Goal: Transaction & Acquisition: Purchase product/service

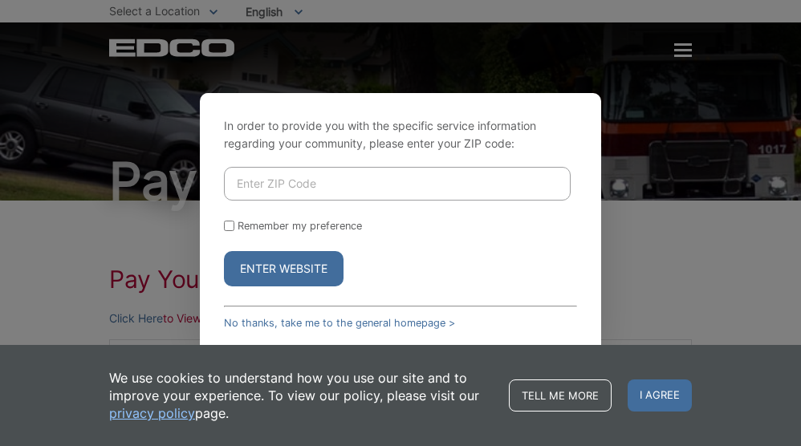
click at [683, 253] on div "In order to provide you with the specific service information regarding your co…" at bounding box center [400, 223] width 801 height 446
click at [353, 185] on input "Enter ZIP Code" at bounding box center [397, 184] width 347 height 34
type input "91945"
click at [273, 269] on button "Enter Website" at bounding box center [284, 268] width 120 height 35
click at [228, 225] on input "Remember my preference" at bounding box center [229, 226] width 10 height 10
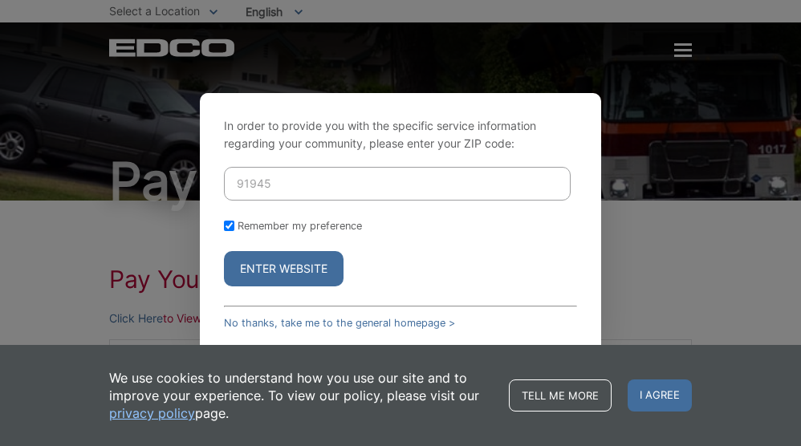
checkbox input "true"
click at [274, 267] on button "Enter Website" at bounding box center [284, 268] width 120 height 35
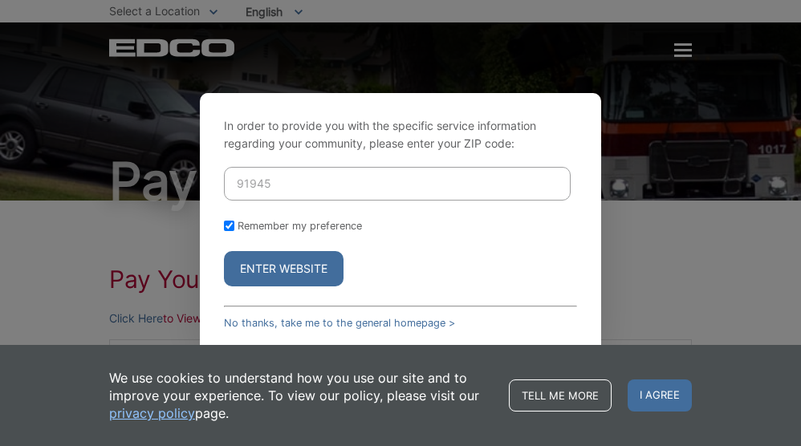
click at [274, 267] on button "Enter Website" at bounding box center [284, 268] width 120 height 35
click at [275, 267] on button "Enter Website" at bounding box center [284, 268] width 120 height 35
drag, startPoint x: 302, startPoint y: 272, endPoint x: 327, endPoint y: 268, distance: 24.4
click at [302, 272] on button "Enter Website" at bounding box center [284, 268] width 120 height 35
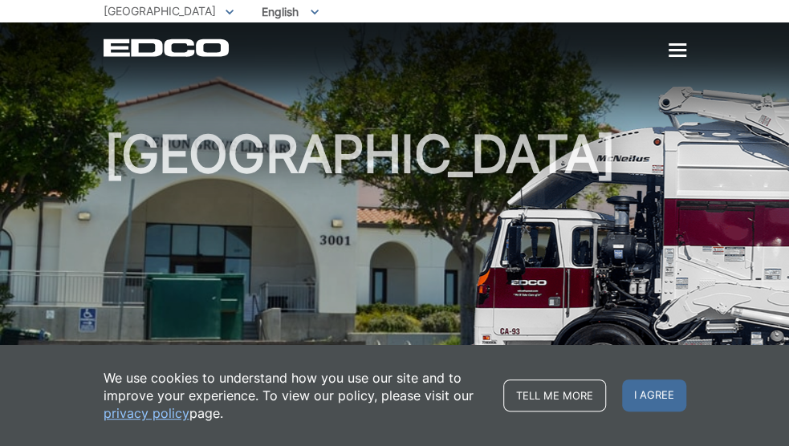
click at [676, 49] on div at bounding box center [677, 50] width 18 height 2
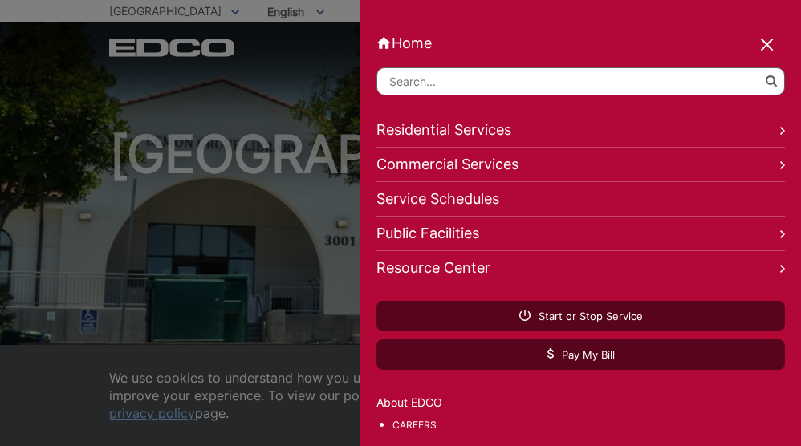
click at [769, 46] on div at bounding box center [768, 45] width 22 height 22
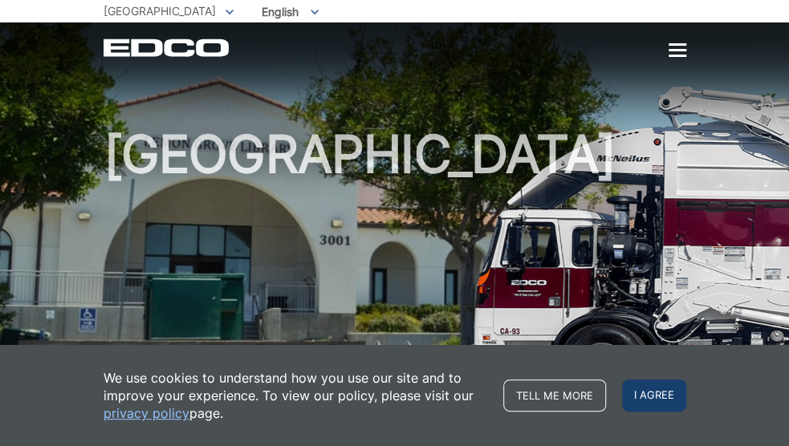
click at [645, 396] on span "I agree" at bounding box center [654, 395] width 64 height 32
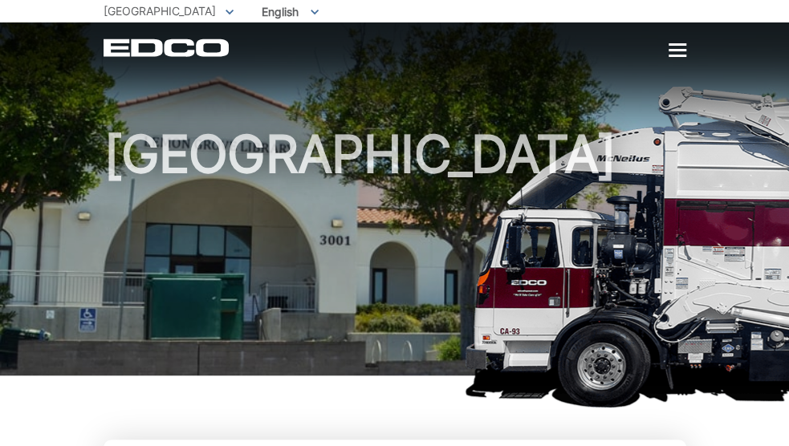
click at [672, 51] on div at bounding box center [677, 50] width 18 height 2
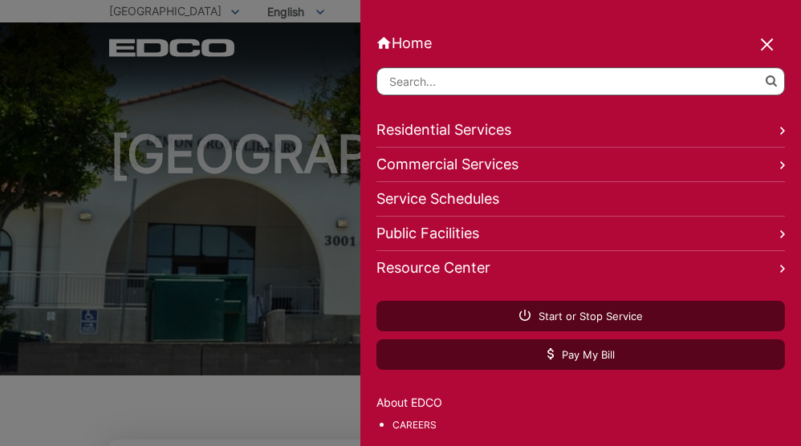
click at [769, 49] on div at bounding box center [768, 45] width 22 height 22
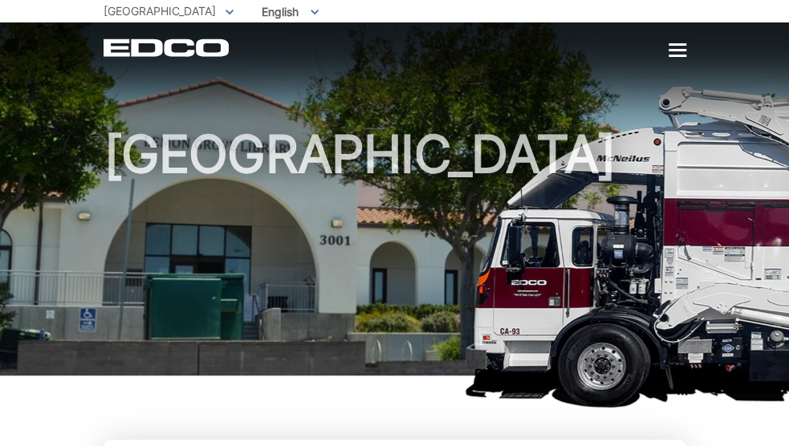
click at [676, 47] on div at bounding box center [677, 51] width 18 height 14
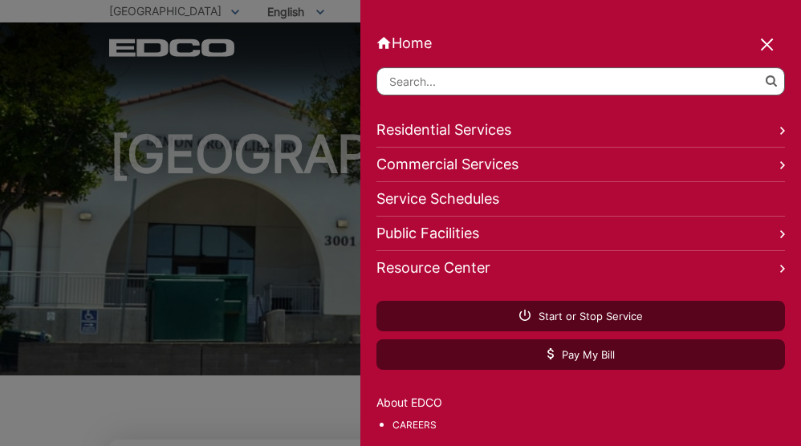
click at [771, 49] on div at bounding box center [768, 45] width 22 height 22
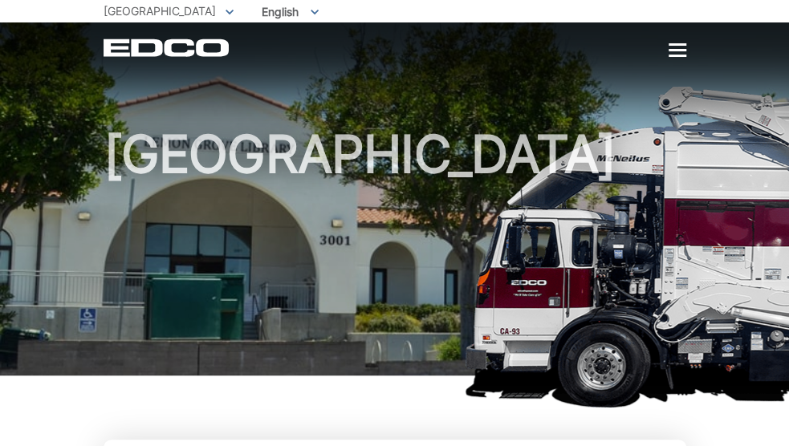
click at [676, 49] on div at bounding box center [677, 50] width 18 height 2
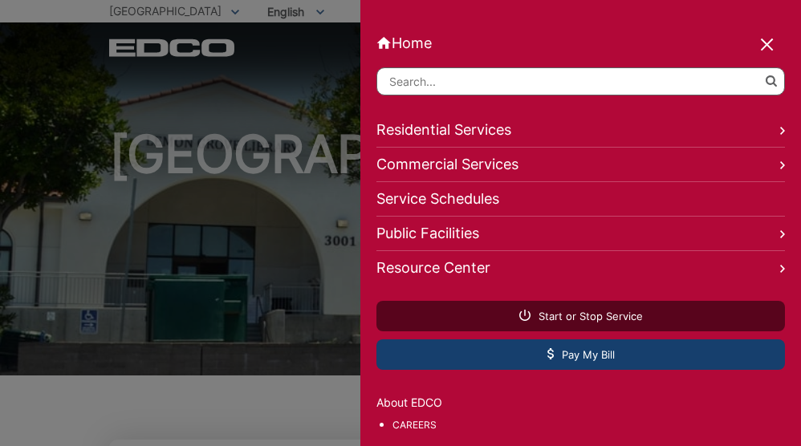
click at [579, 351] on span "Pay My Bill" at bounding box center [580, 354] width 67 height 14
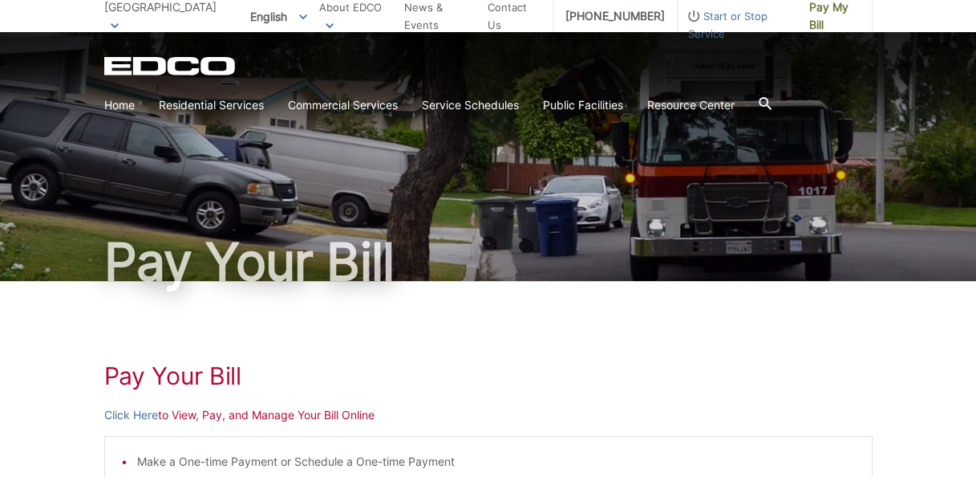
click at [246, 411] on p "Click Here to View, Pay, and Manage Your Bill Online" at bounding box center [488, 415] width 769 height 18
click at [130, 414] on link "Click Here" at bounding box center [131, 415] width 54 height 18
